Goal: Information Seeking & Learning: Learn about a topic

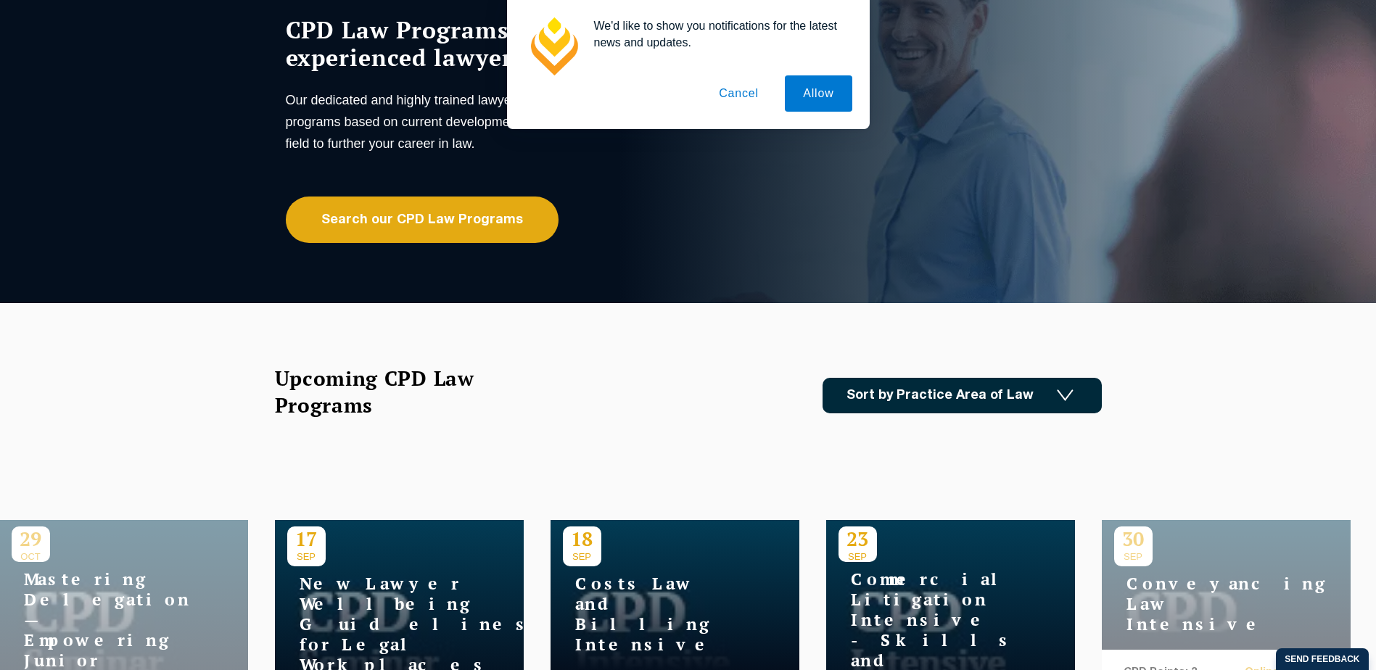
click at [746, 98] on button "Cancel" at bounding box center [739, 93] width 76 height 36
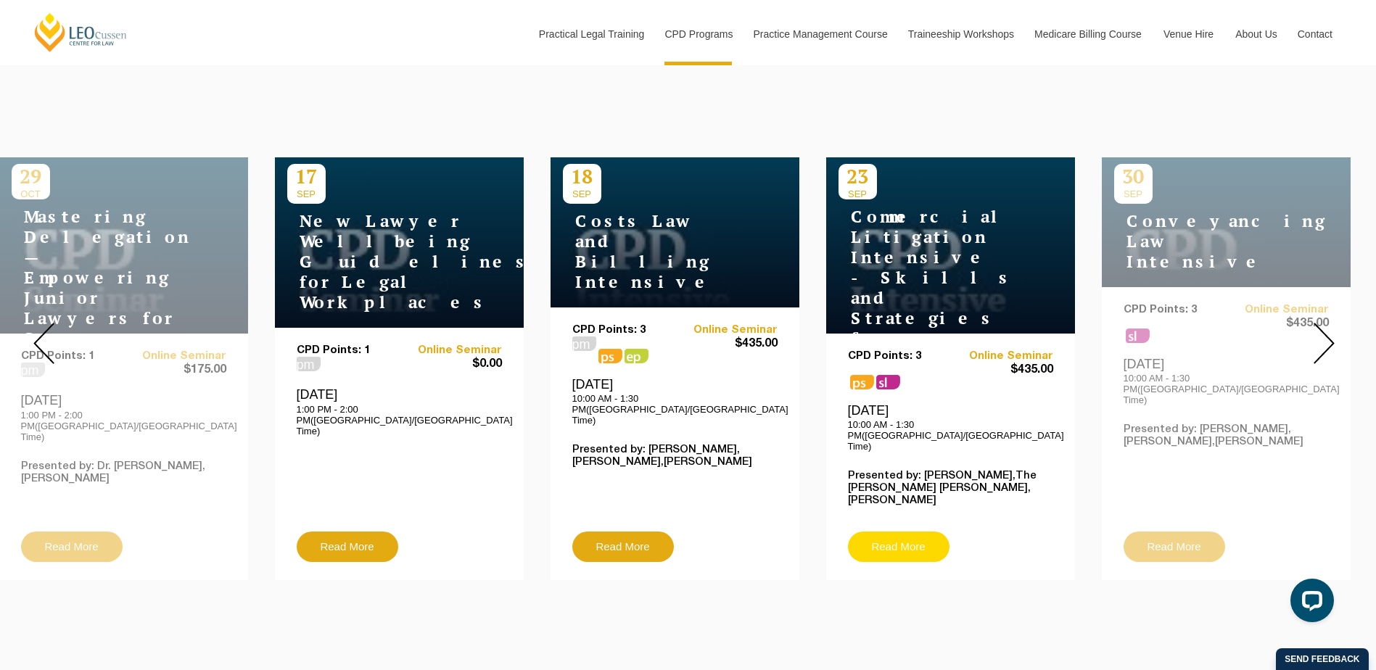
click at [898, 532] on link "Read More" at bounding box center [899, 547] width 102 height 30
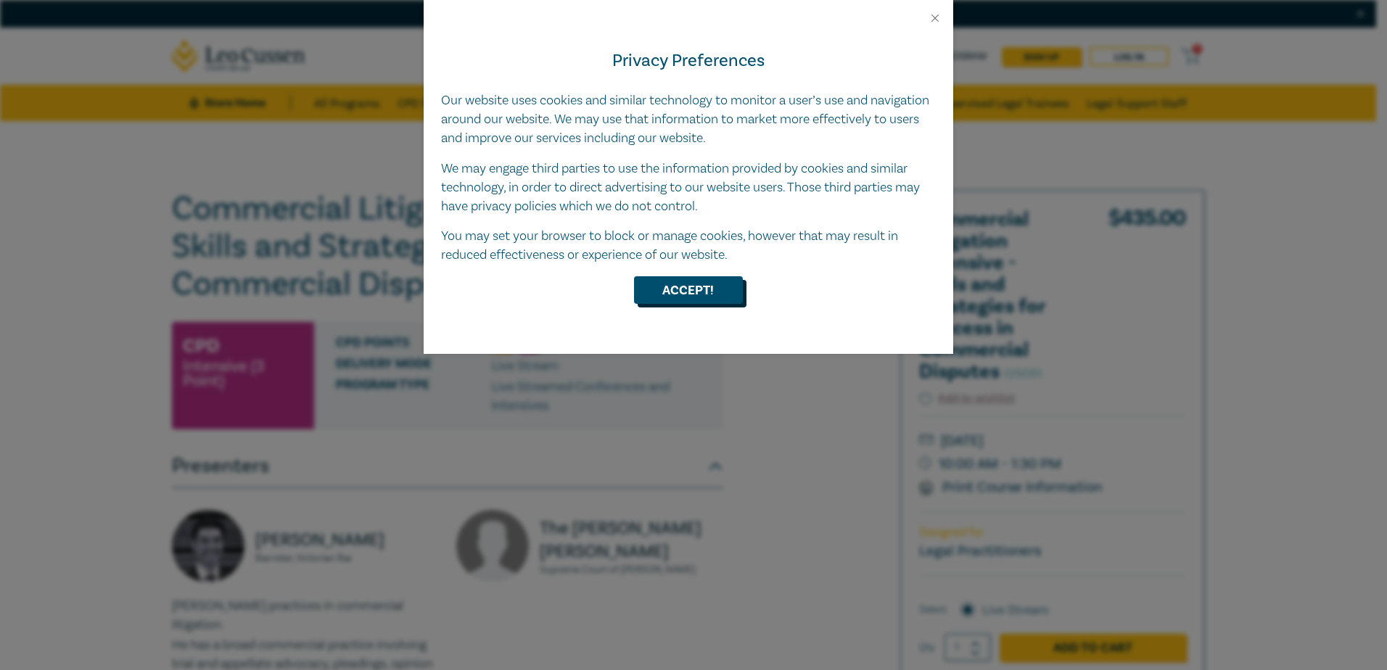
click at [705, 284] on button "Accept!" at bounding box center [688, 290] width 109 height 28
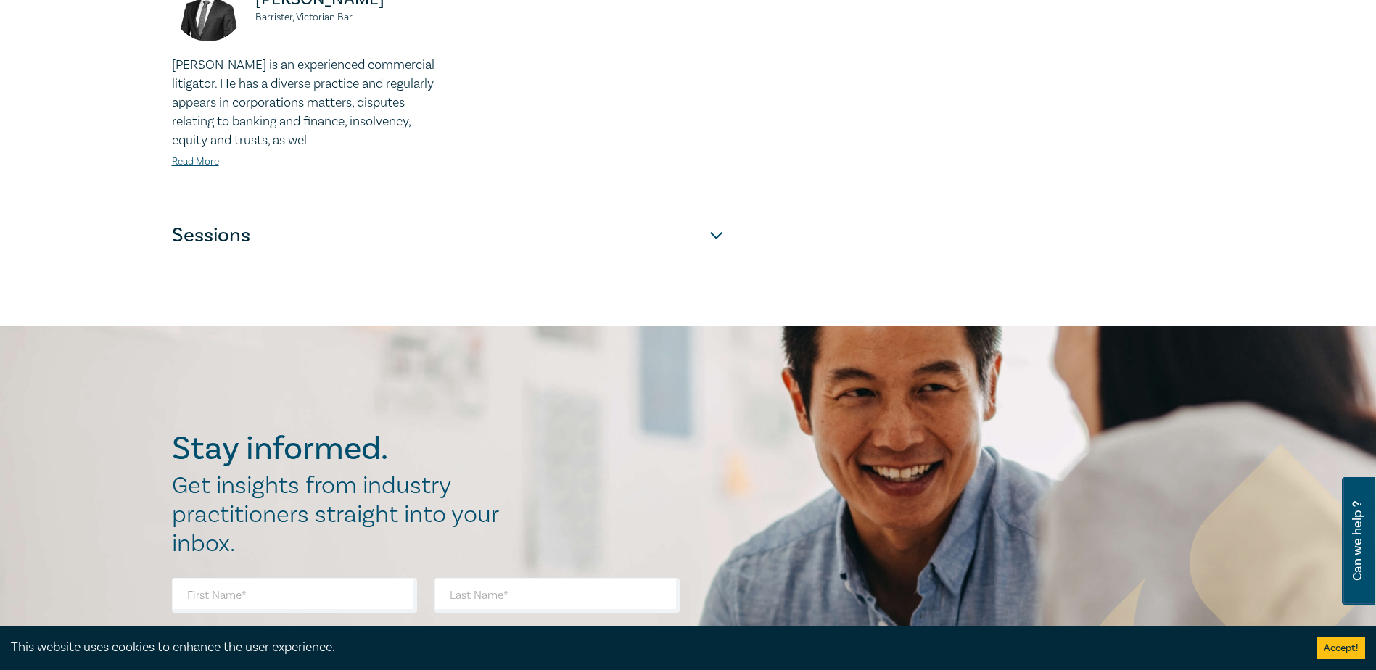
scroll to position [798, 0]
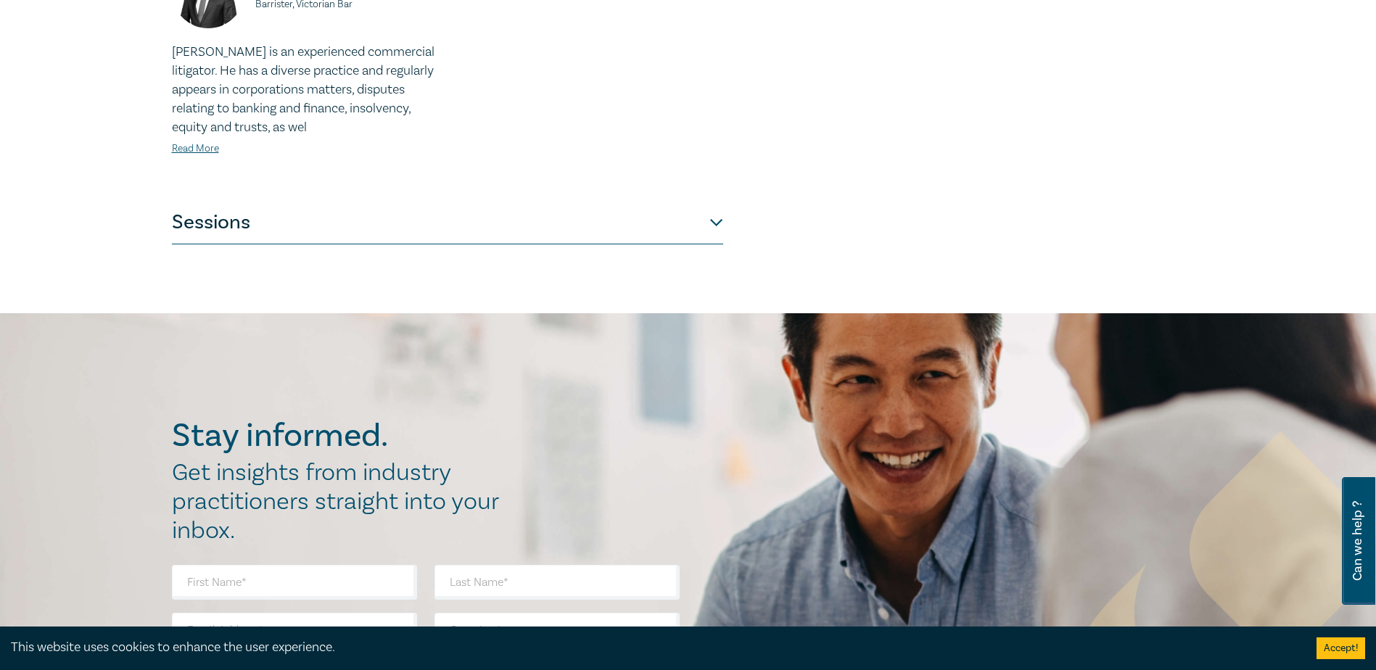
click at [715, 208] on button "Sessions" at bounding box center [447, 223] width 551 height 44
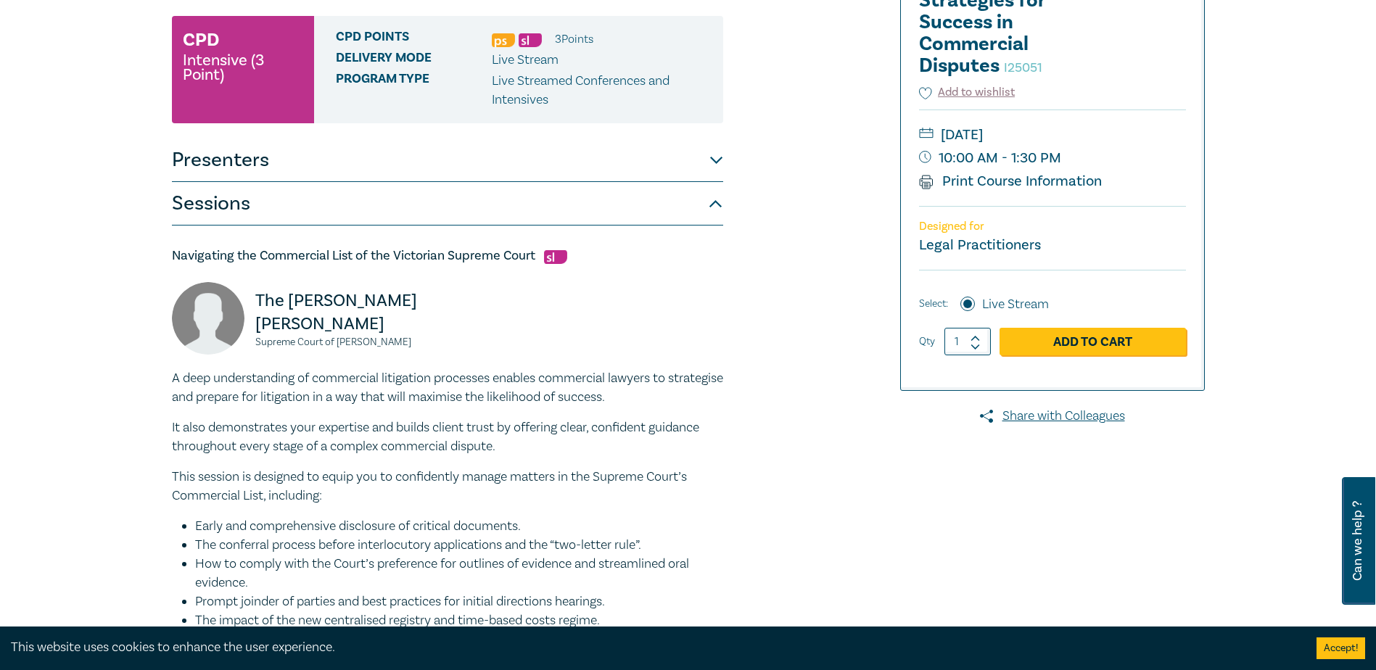
scroll to position [145, 0]
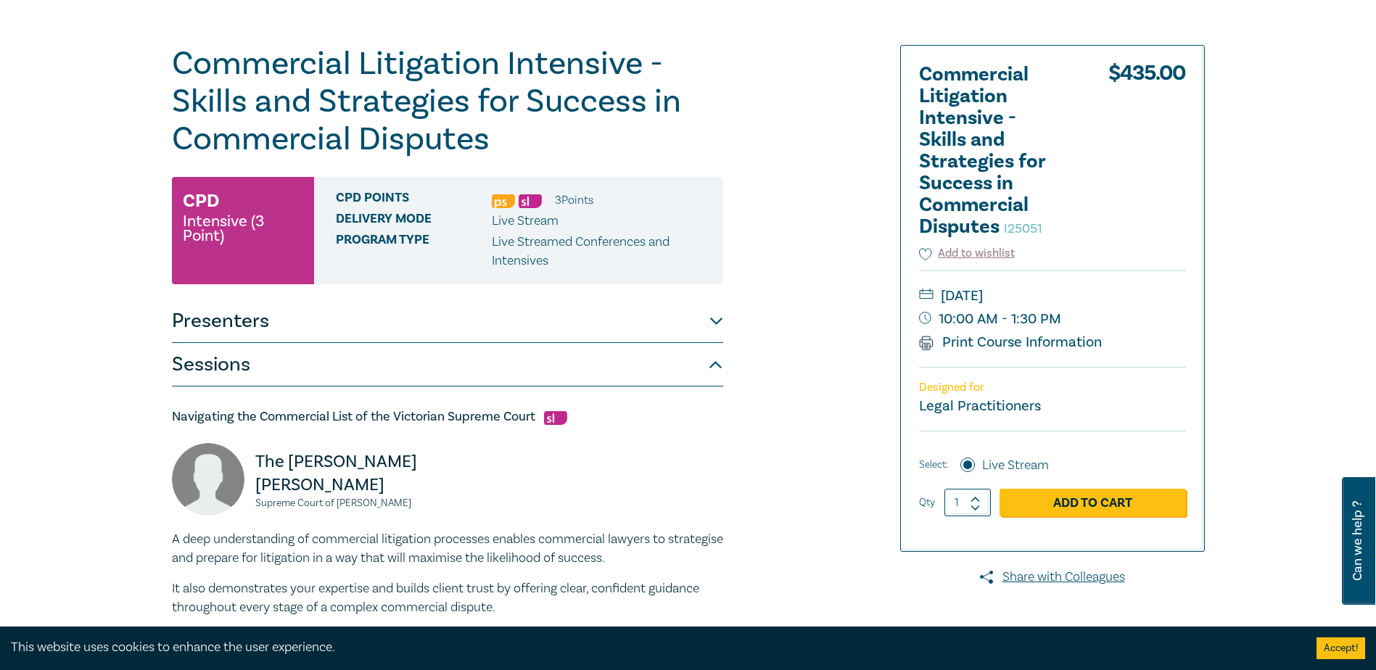
click at [718, 328] on button "Presenters" at bounding box center [447, 322] width 551 height 44
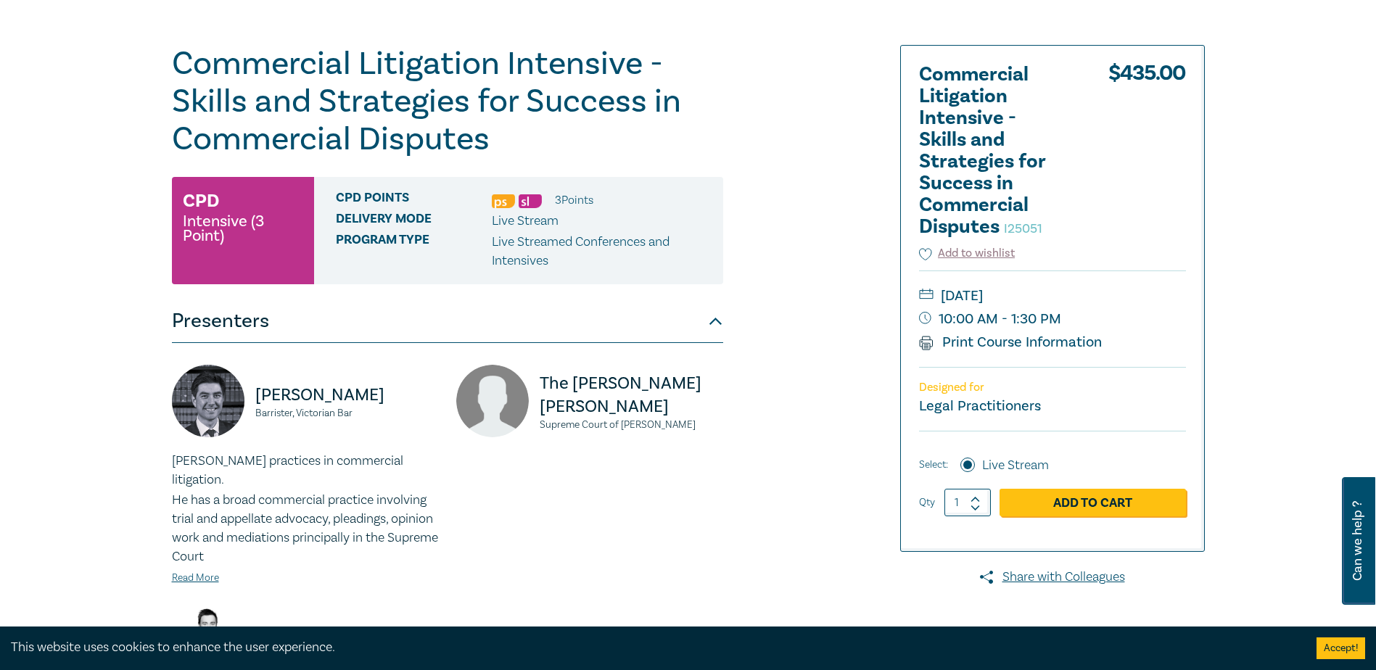
click at [718, 328] on button "Presenters" at bounding box center [447, 322] width 551 height 44
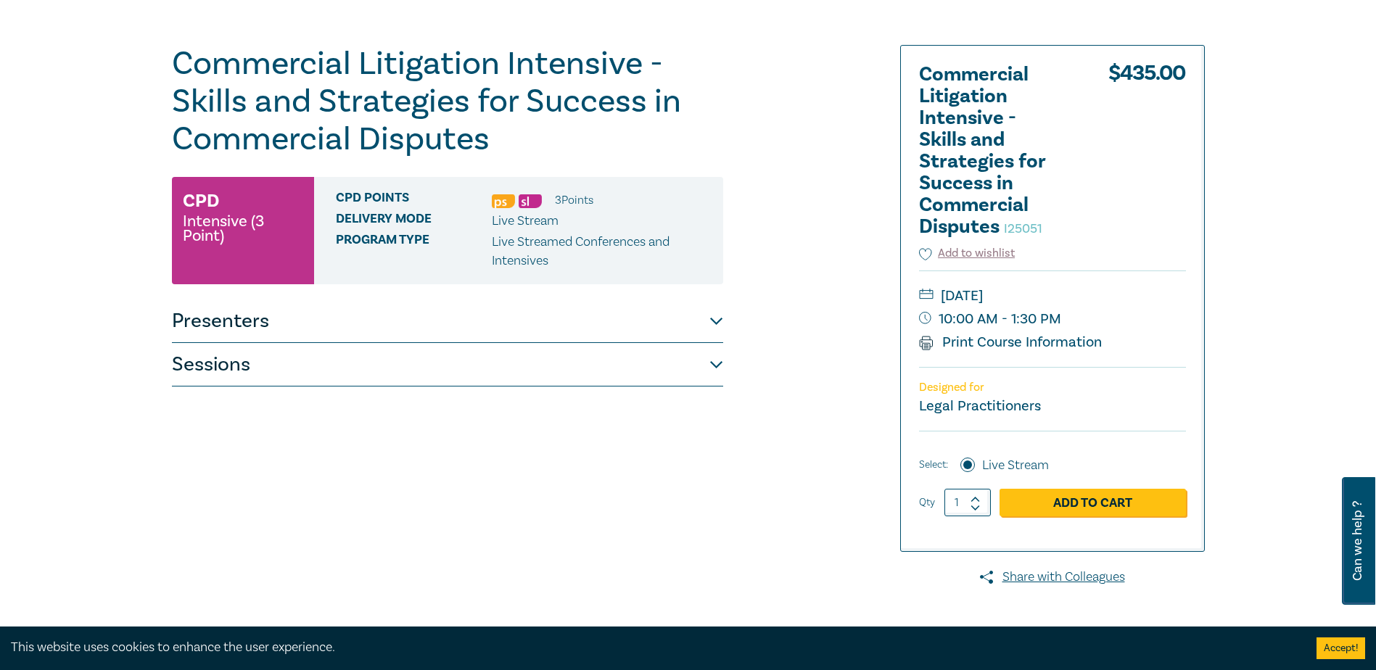
click at [721, 366] on button "Sessions" at bounding box center [447, 365] width 551 height 44
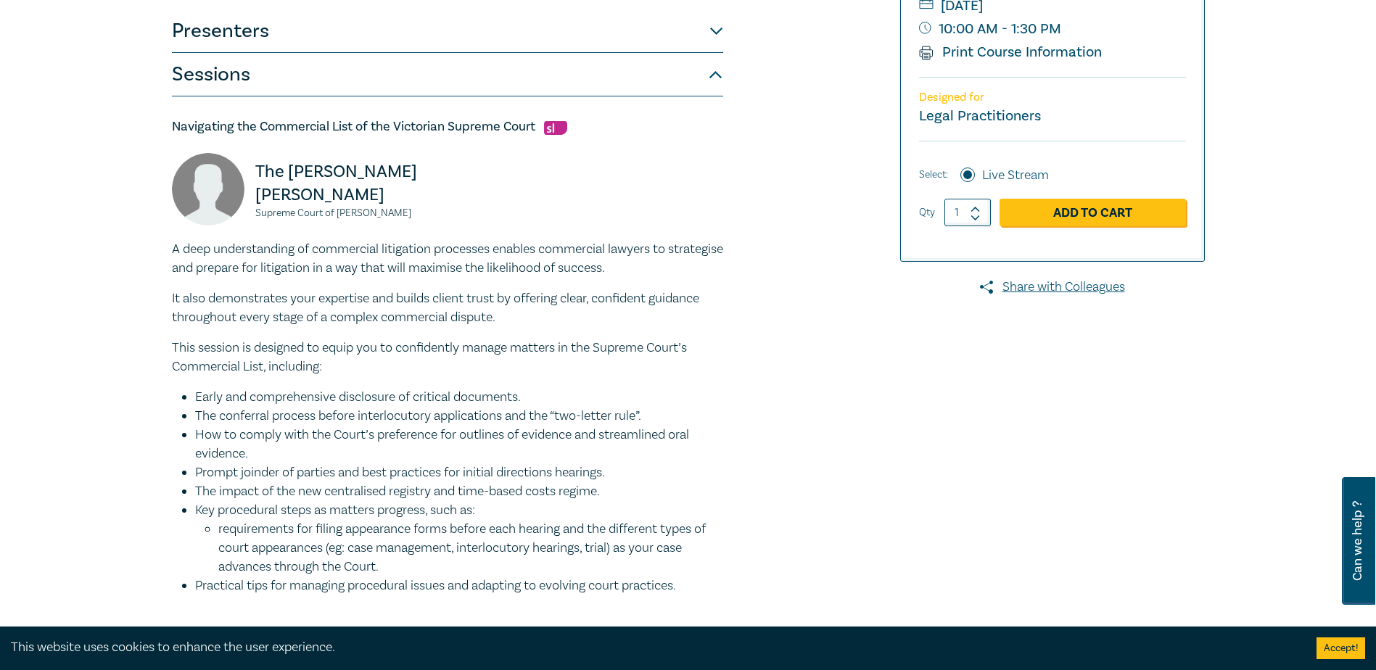
scroll to position [0, 0]
